Goal: Check status: Check status

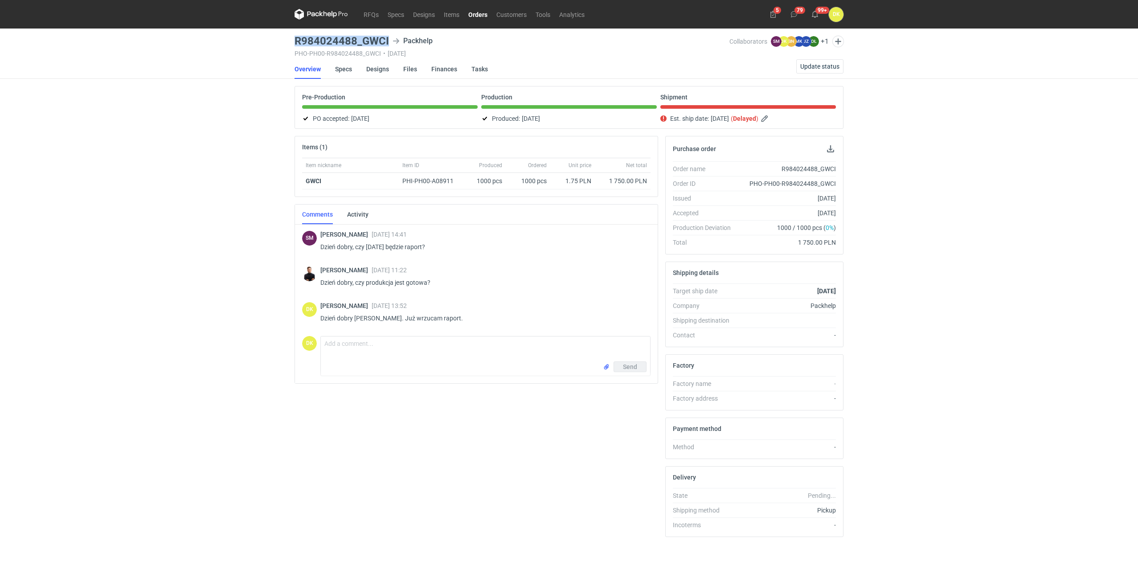
drag, startPoint x: 390, startPoint y: 40, endPoint x: 291, endPoint y: 43, distance: 99.0
click at [291, 43] on main "R984024488_GWCI Packhelp PHO-PH00-R984024488_GWCI • [DATE] Collaborators SM [PE…" at bounding box center [569, 301] width 556 height 544
copy h3 "R984024488_GWCI"
click at [807, 65] on span "Update status" at bounding box center [820, 66] width 39 height 6
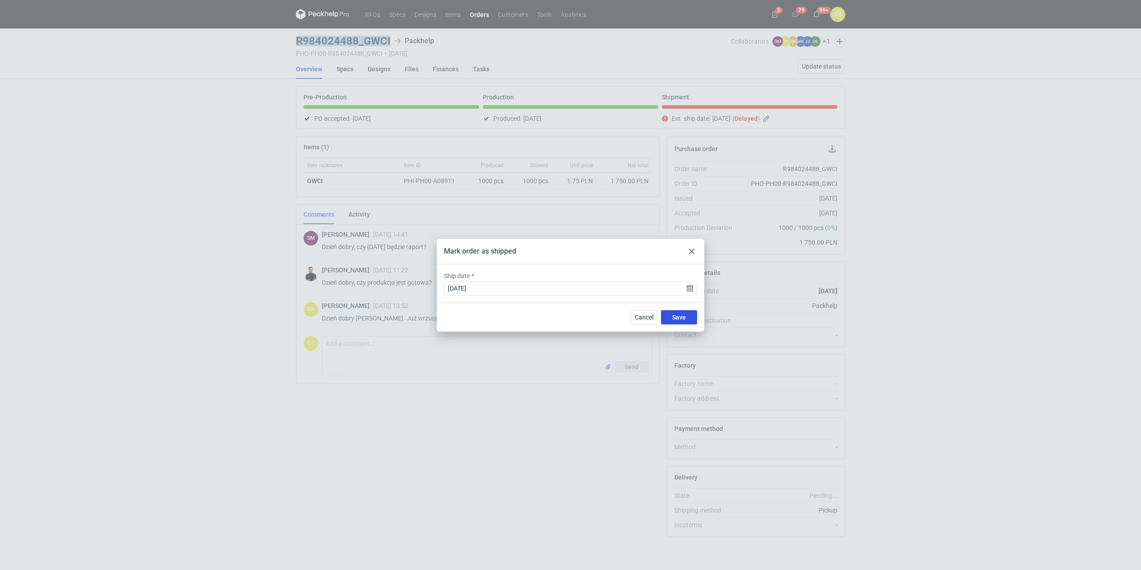
click at [684, 317] on span "Save" at bounding box center [679, 317] width 14 height 6
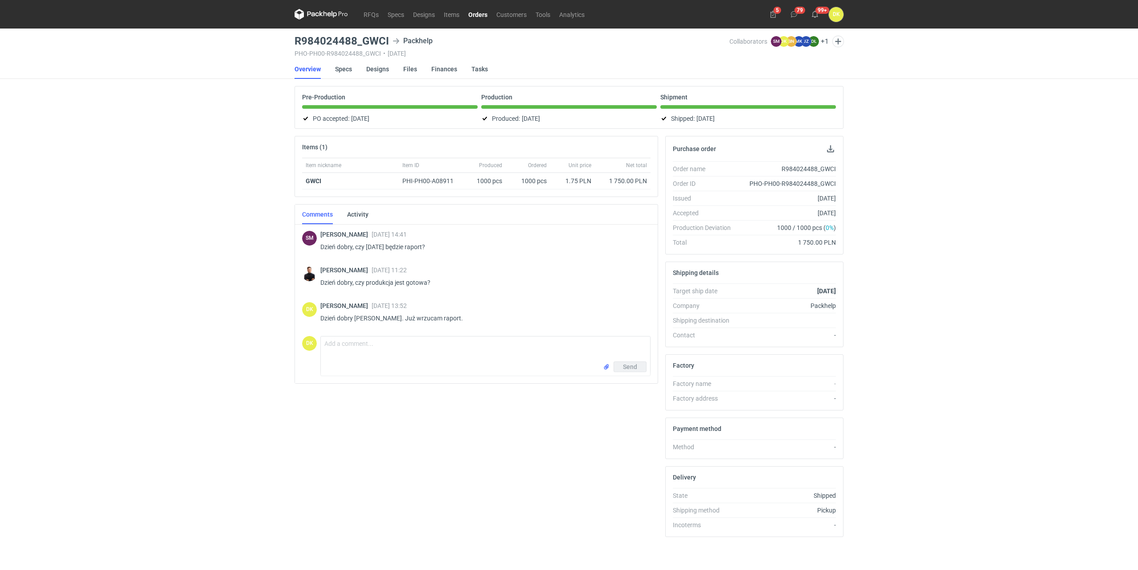
click at [470, 8] on nav "RFQs Specs Designs Items Orders Customers Tools Analytics" at bounding box center [442, 14] width 295 height 29
click at [472, 13] on link "Orders" at bounding box center [478, 14] width 28 height 11
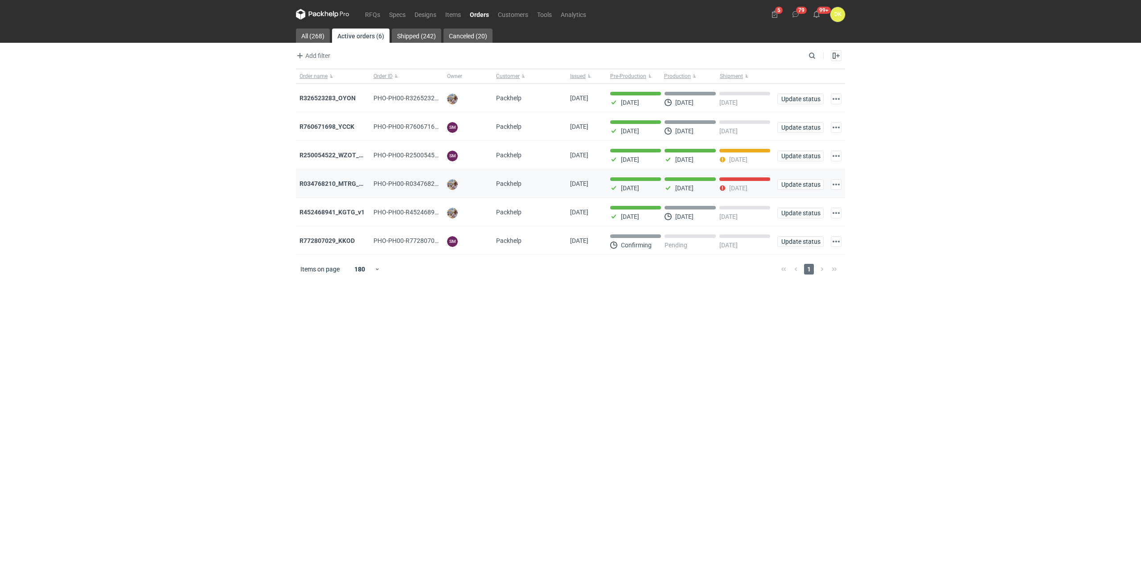
click at [342, 178] on div "R034768210_MTRG_WCIR_XWSN" at bounding box center [333, 183] width 74 height 29
click at [343, 182] on strong "R034768210_MTRG_WCIR_XWSN" at bounding box center [347, 183] width 95 height 7
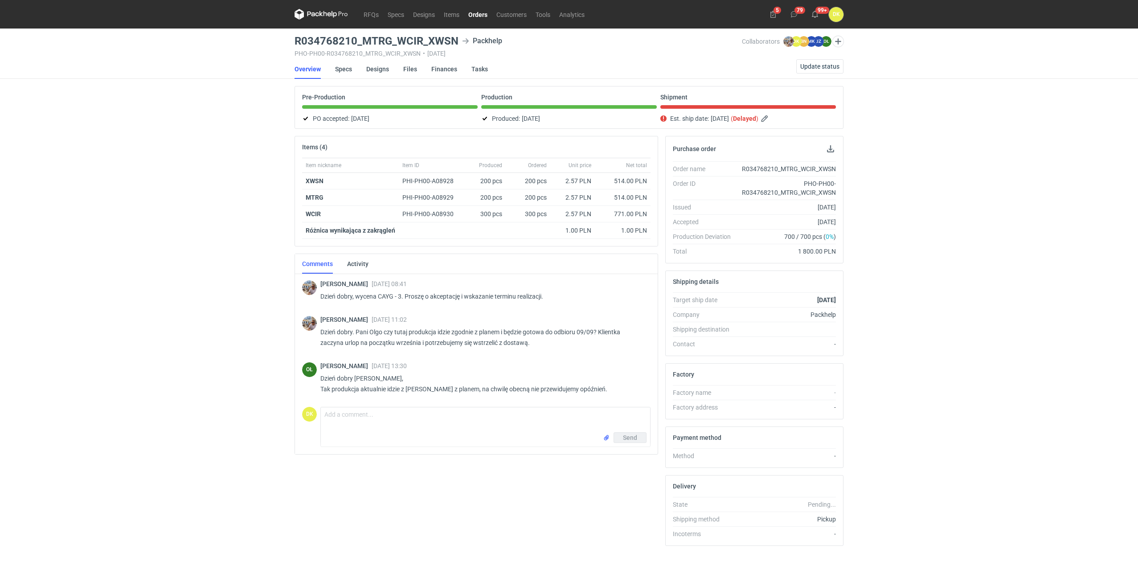
click at [443, 506] on div "Items (4) Item nickname Item ID Produced Ordered Unit price Net total XWSN PHI-…" at bounding box center [476, 344] width 371 height 417
drag, startPoint x: 459, startPoint y: 40, endPoint x: 300, endPoint y: 45, distance: 158.7
click at [300, 45] on div "R034768210_MTRG_WCIR_XWSN Packhelp" at bounding box center [519, 41] width 448 height 11
click at [329, 40] on h3 "R034768210_MTRG_WCIR_XWSN" at bounding box center [377, 41] width 164 height 11
drag, startPoint x: 458, startPoint y: 42, endPoint x: 296, endPoint y: 43, distance: 161.8
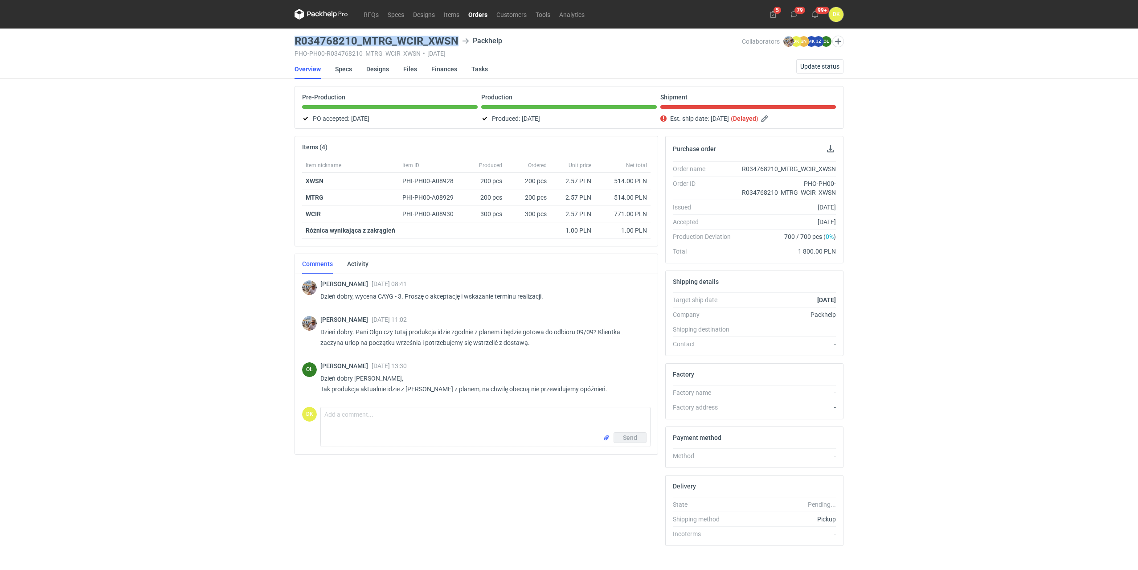
click at [296, 43] on div "R034768210_MTRG_WCIR_XWSN Packhelp" at bounding box center [519, 41] width 448 height 11
copy h3 "R034768210_MTRG_WCIR_XWSN"
click at [191, 125] on div "RFQs Specs Designs Items Orders Customers Tools Analytics 5 79 99+ DK [PERSON_N…" at bounding box center [569, 285] width 1138 height 570
click at [819, 66] on span "Update status" at bounding box center [820, 66] width 39 height 6
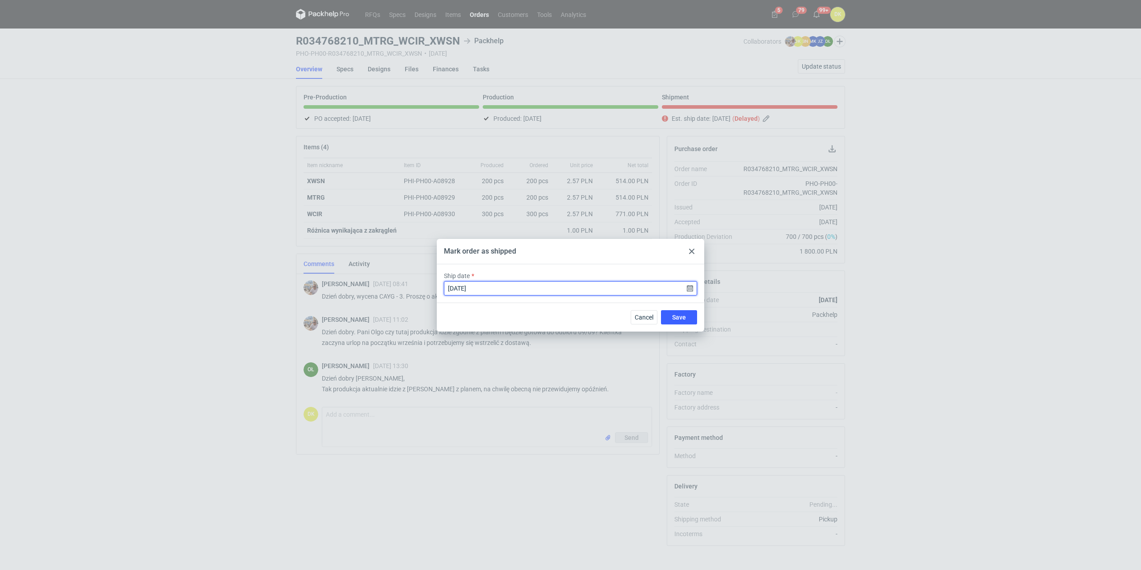
click at [553, 284] on input "[DATE]" at bounding box center [570, 288] width 253 height 14
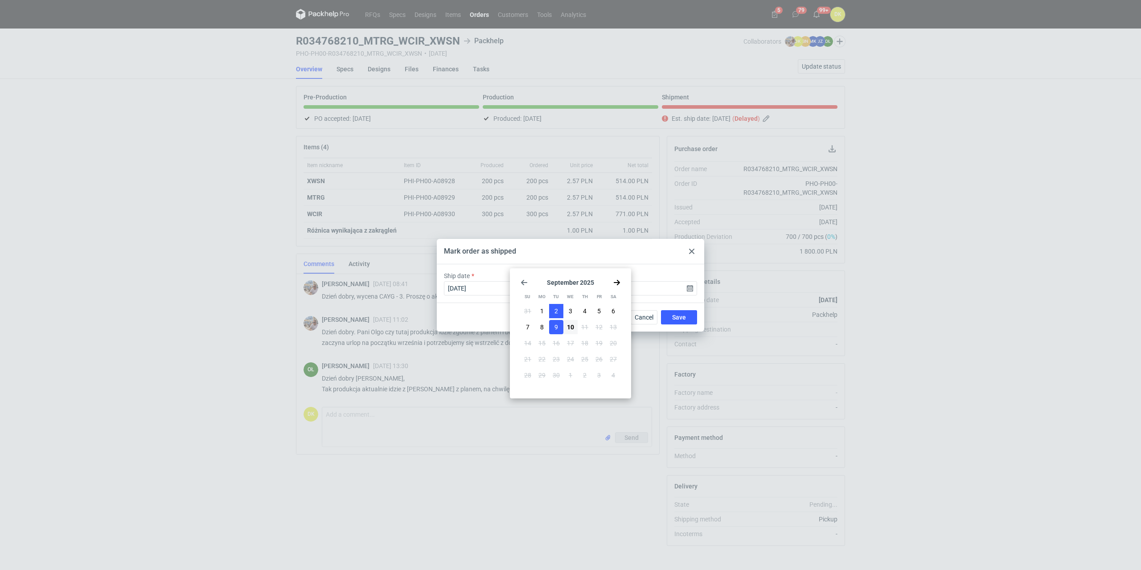
click at [555, 311] on span "2" at bounding box center [556, 311] width 4 height 9
type input "[DATE]"
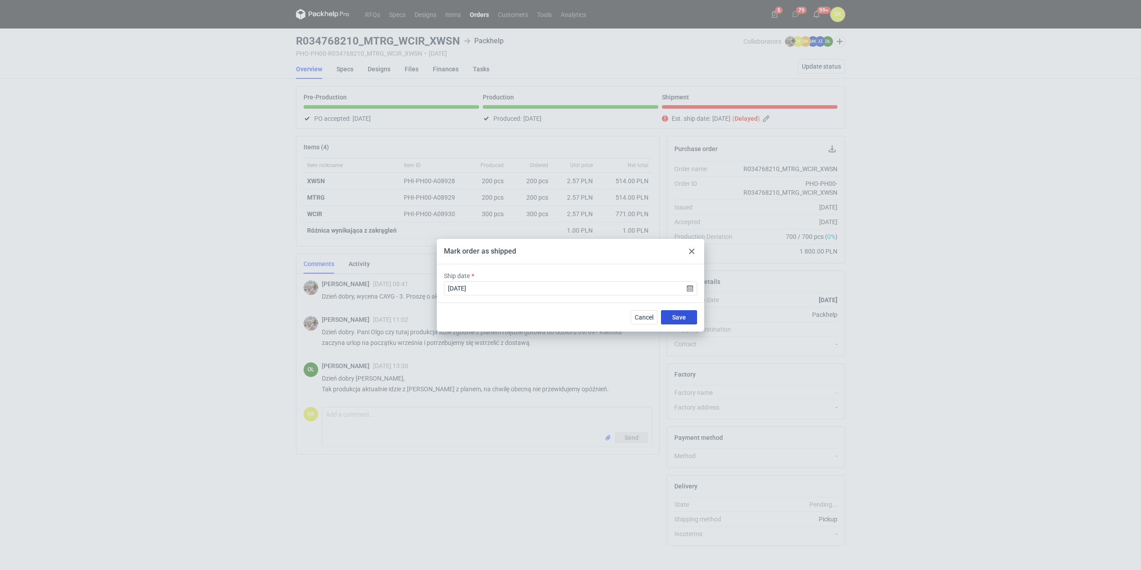
click at [671, 319] on button "Save" at bounding box center [679, 317] width 36 height 14
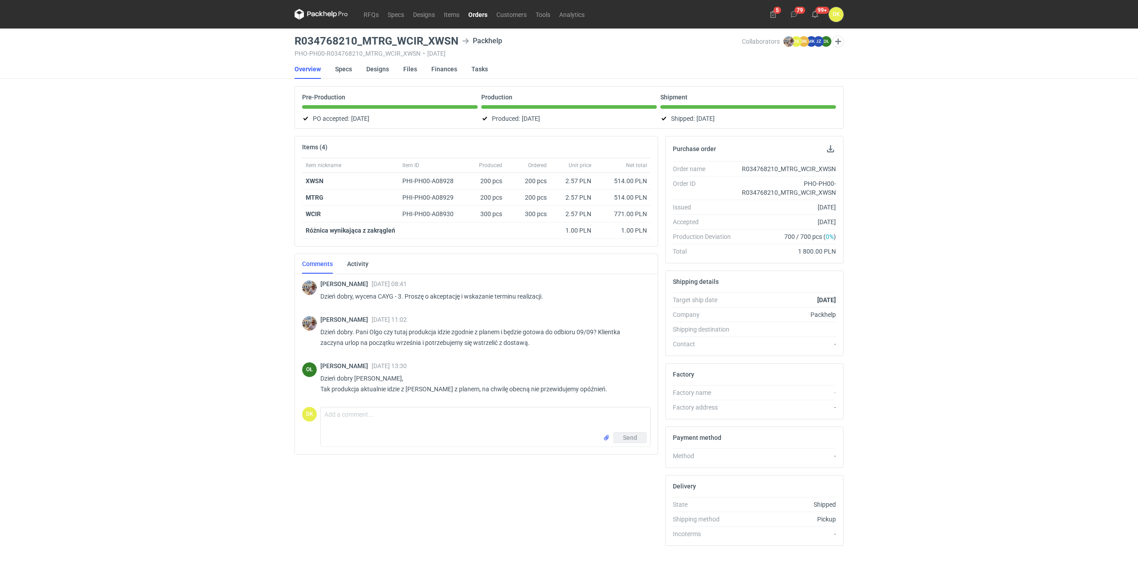
click at [470, 14] on link "Orders" at bounding box center [478, 14] width 28 height 11
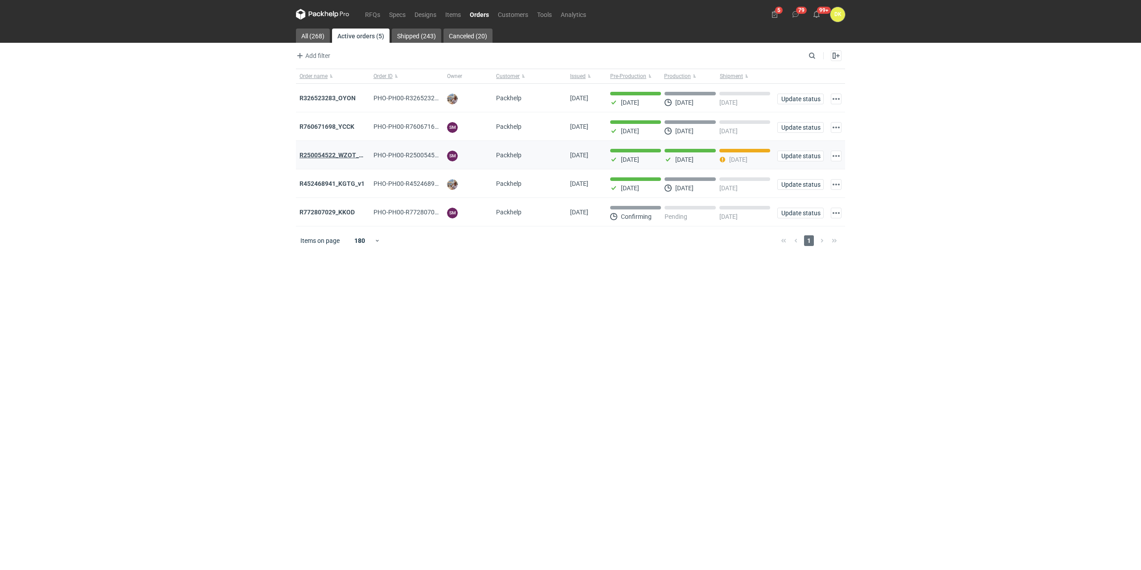
click at [339, 156] on strong "R250054522_WZOT_SLIO_OVWG_YVQE_V1" at bounding box center [361, 155] width 123 height 7
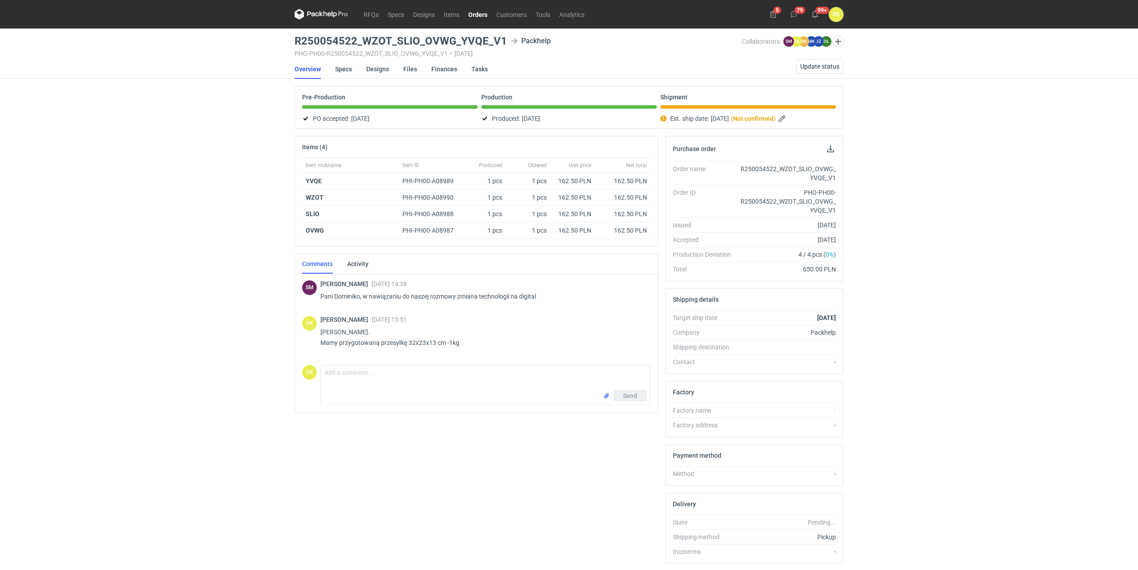
click at [348, 42] on h3 "R250054522_WZOT_SLIO_OVWG_YVQE_V1" at bounding box center [401, 41] width 213 height 11
drag, startPoint x: 356, startPoint y: 39, endPoint x: 281, endPoint y: 39, distance: 74.9
click at [281, 39] on div "RFQs Specs Designs Items Orders Customers Tools Analytics 5 79 99+ DK [PERSON_N…" at bounding box center [569, 285] width 1138 height 570
copy h3 "R250054522"
